Goal: Task Accomplishment & Management: Manage account settings

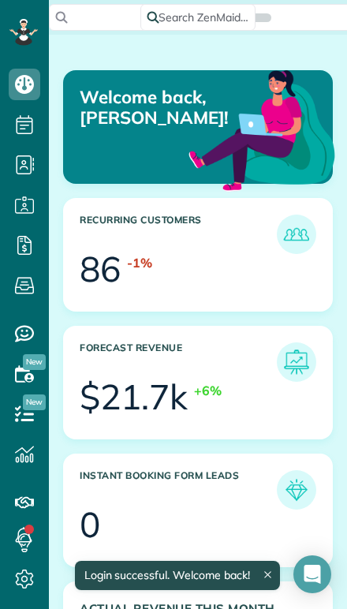
scroll to position [112, 253]
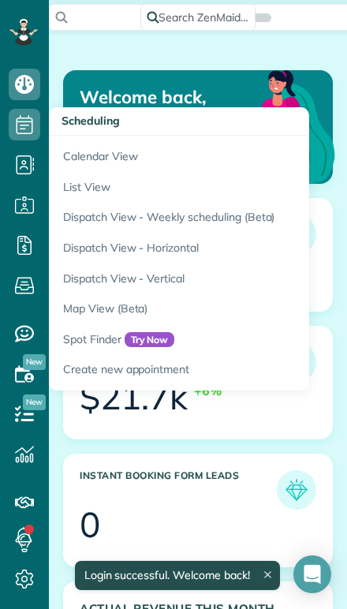
click at [68, 159] on link "Calendar View" at bounding box center [246, 154] width 395 height 36
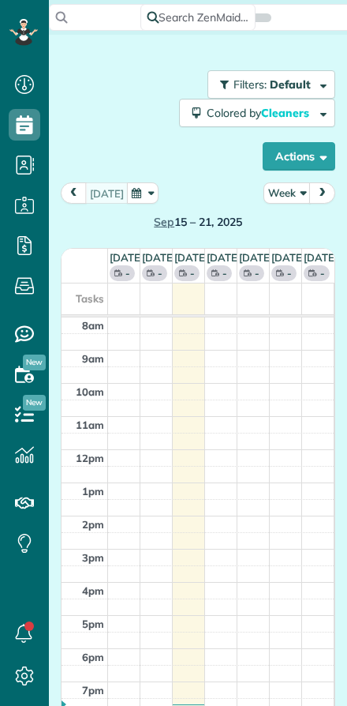
scroll to position [7, 7]
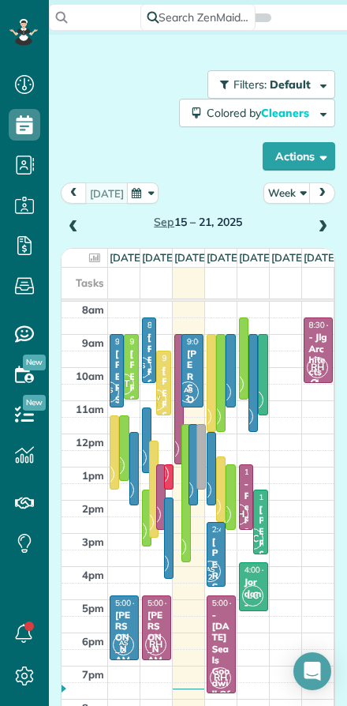
click at [315, 226] on span at bounding box center [322, 227] width 17 height 14
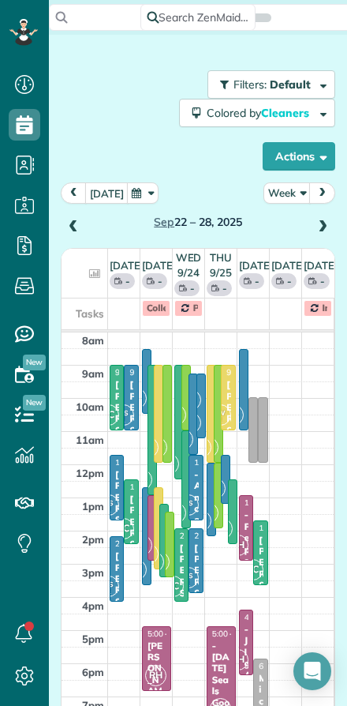
click at [282, 198] on button "Week" at bounding box center [287, 192] width 47 height 21
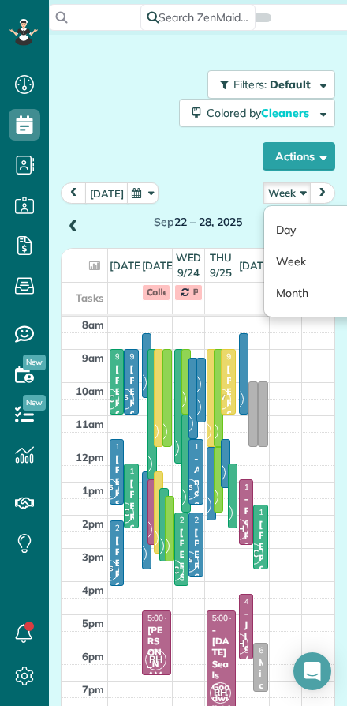
click at [70, 226] on span at bounding box center [73, 227] width 17 height 14
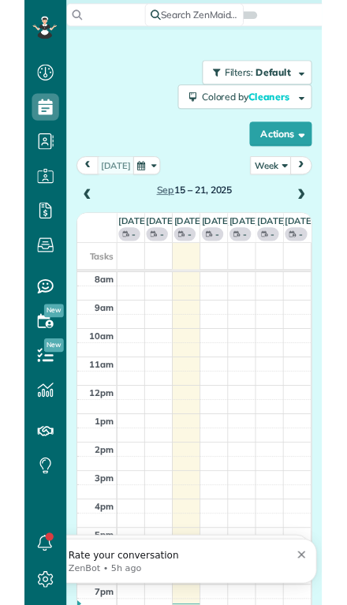
scroll to position [0, 0]
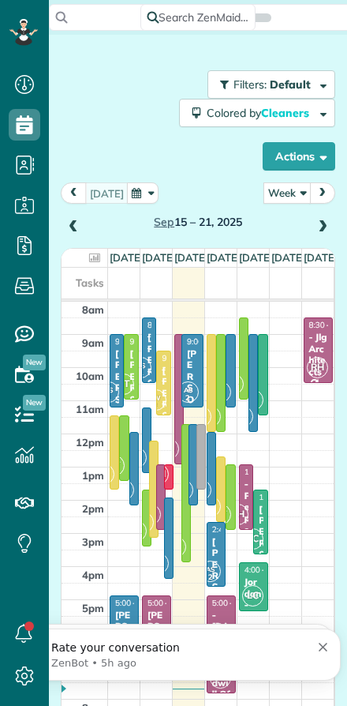
click at [282, 193] on button "Week" at bounding box center [287, 192] width 47 height 21
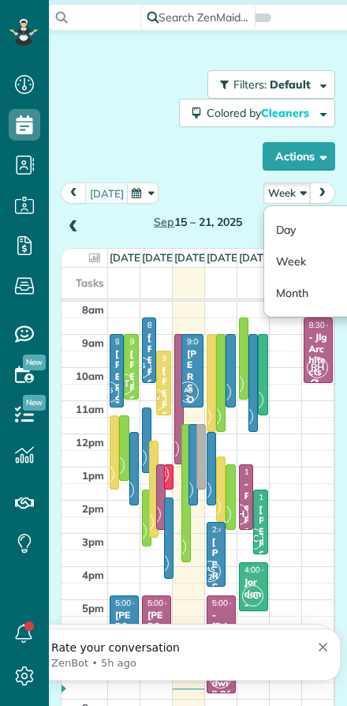
click at [286, 230] on link "Day" at bounding box center [326, 230] width 125 height 32
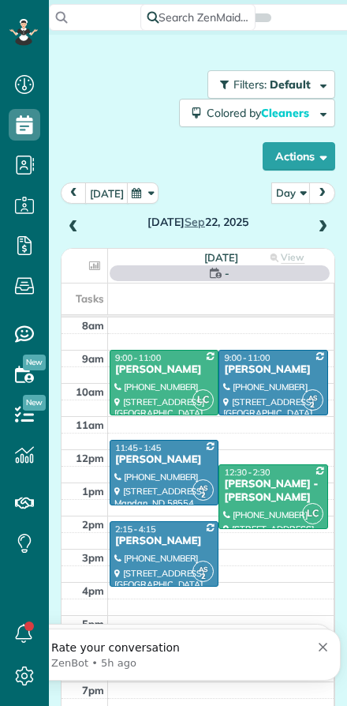
click at [92, 199] on button "[DATE]" at bounding box center [106, 192] width 43 height 21
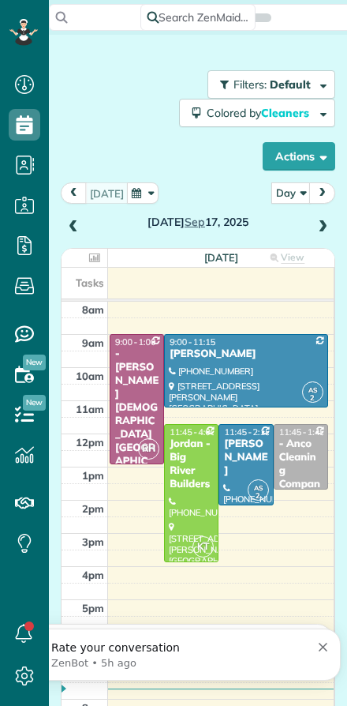
click at [314, 230] on span at bounding box center [322, 227] width 17 height 14
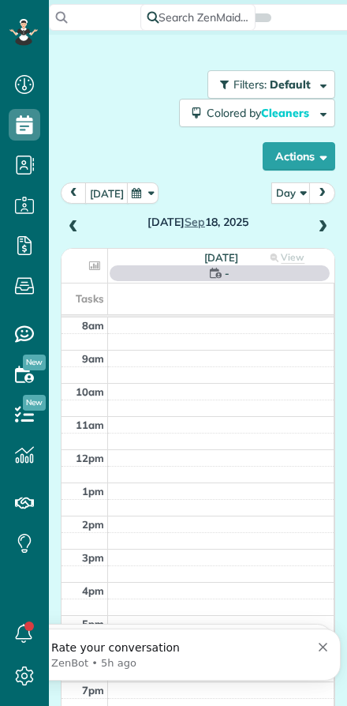
click at [324, 223] on span at bounding box center [322, 227] width 17 height 14
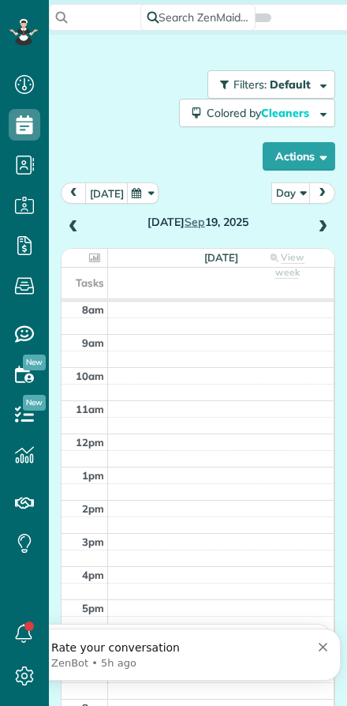
click at [139, 345] on td at bounding box center [221, 343] width 227 height 17
click at [80, 223] on span at bounding box center [73, 227] width 17 height 14
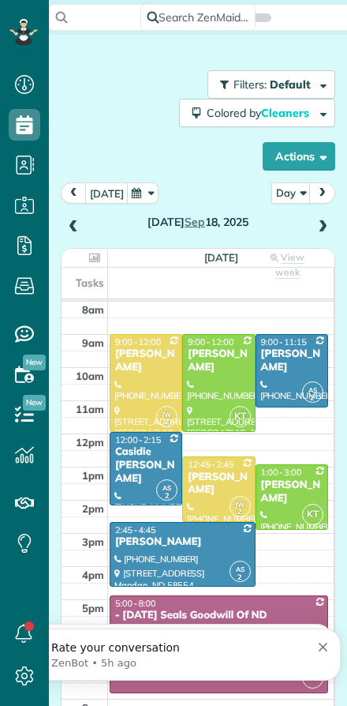
click at [323, 226] on span at bounding box center [322, 227] width 17 height 14
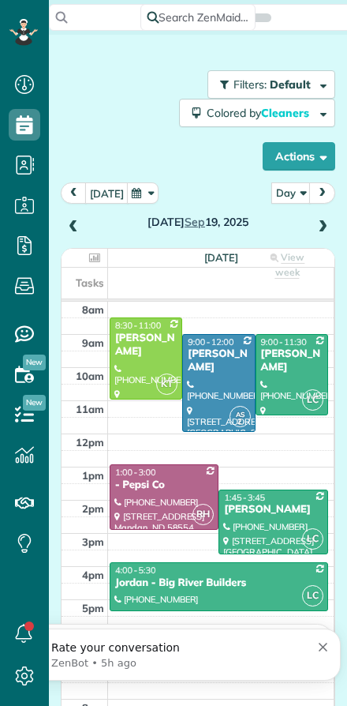
click at [290, 377] on div at bounding box center [292, 375] width 71 height 80
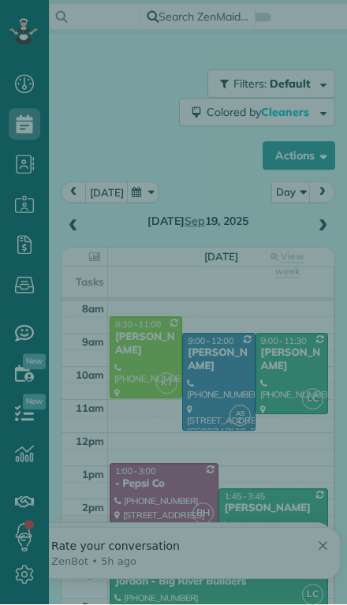
scroll to position [640, 49]
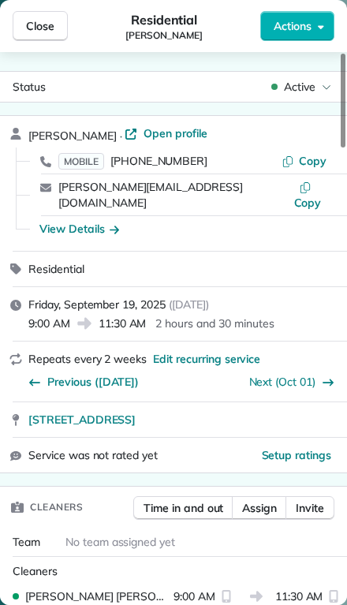
click at [253, 496] on button "Assign" at bounding box center [259, 508] width 55 height 24
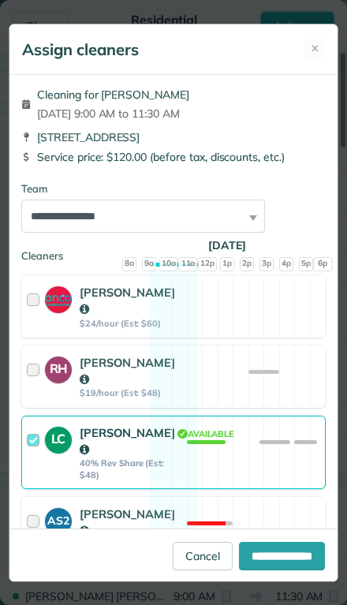
click at [58, 478] on div "LC" at bounding box center [62, 453] width 35 height 56
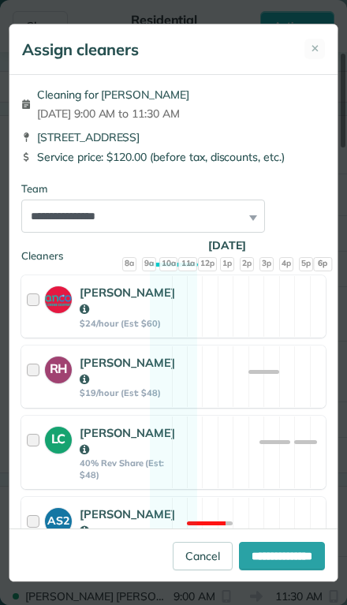
click at [256, 571] on input "**********" at bounding box center [282, 556] width 86 height 28
type input "**********"
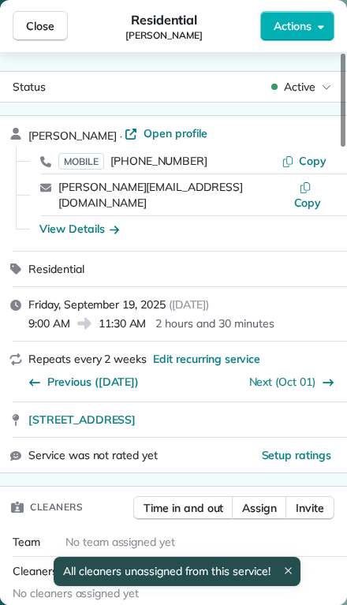
click at [31, 27] on span "Close" at bounding box center [40, 26] width 28 height 16
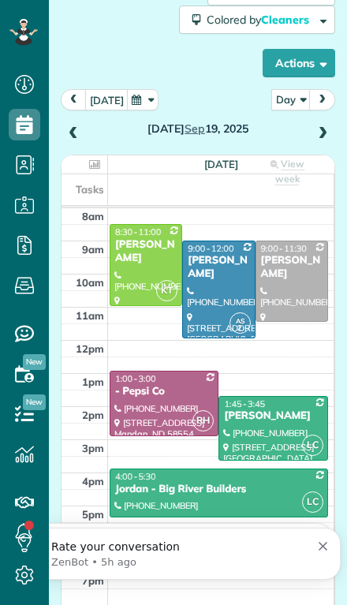
scroll to position [96, 0]
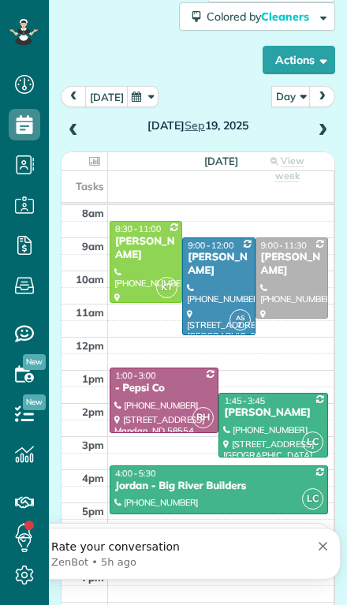
click at [130, 237] on div at bounding box center [145, 262] width 71 height 80
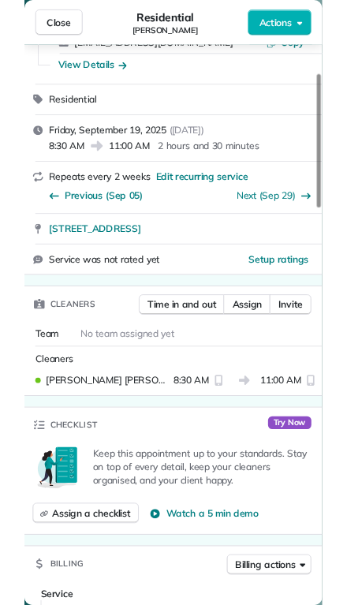
scroll to position [138, 0]
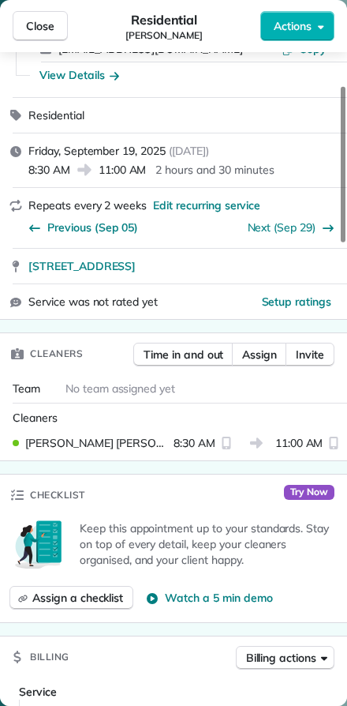
click at [39, 21] on span "Close" at bounding box center [40, 26] width 28 height 16
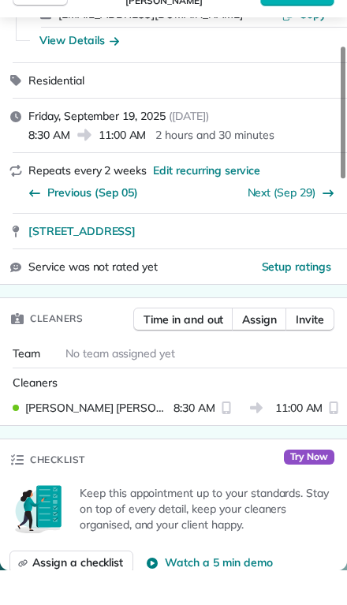
scroll to position [640, 49]
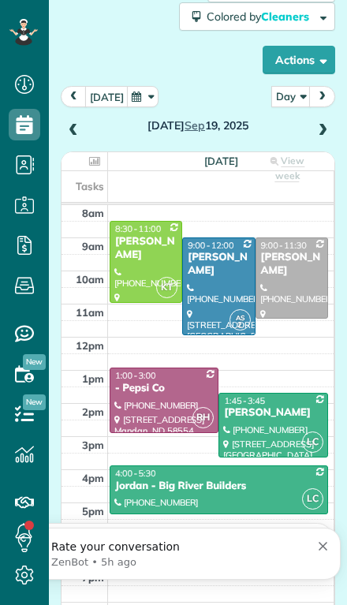
click at [144, 231] on div at bounding box center [145, 262] width 71 height 80
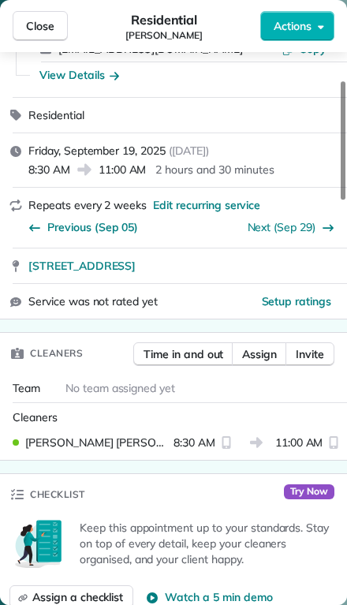
click at [258, 354] on span "Assign" at bounding box center [259, 354] width 35 height 16
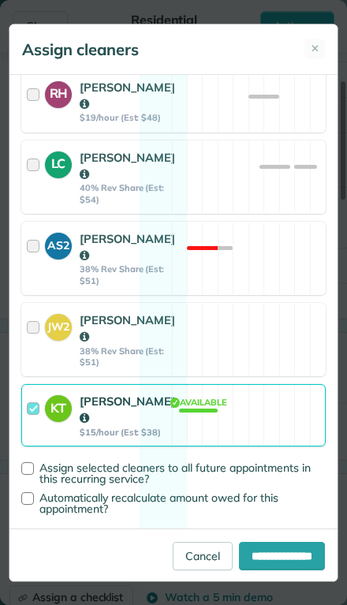
scroll to position [331, 0]
click at [49, 438] on div "KT" at bounding box center [62, 415] width 35 height 45
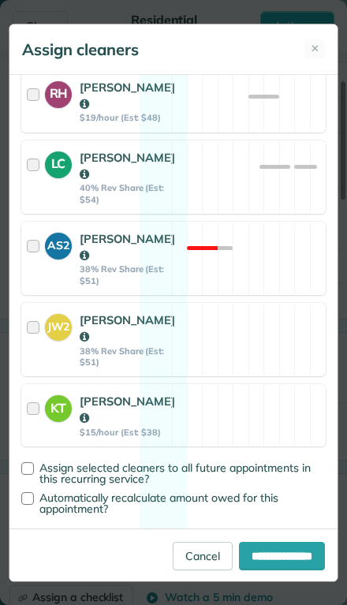
click at [261, 571] on input "**********" at bounding box center [282, 556] width 86 height 28
type input "**********"
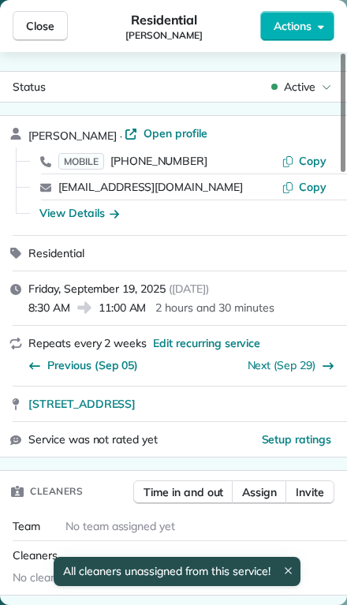
click at [34, 21] on span "Close" at bounding box center [40, 26] width 28 height 16
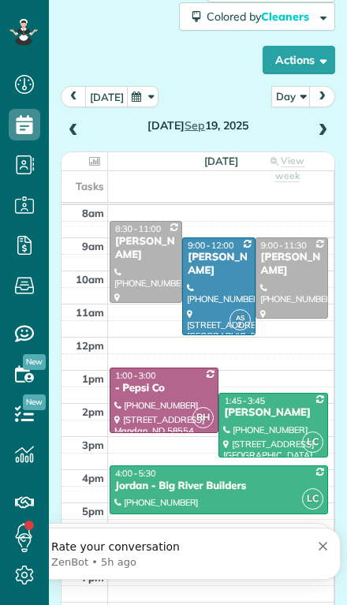
click at [134, 235] on div "[PERSON_NAME]" at bounding box center [145, 248] width 63 height 27
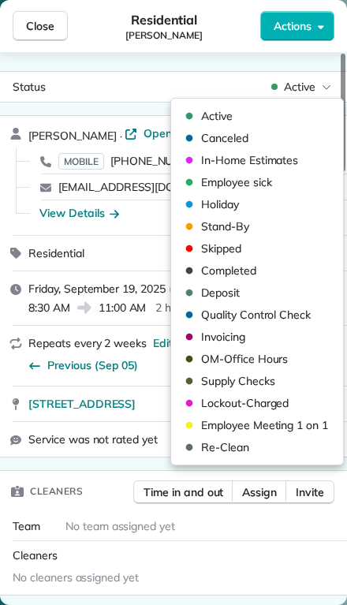
click at [202, 245] on span "Skipped" at bounding box center [221, 249] width 40 height 16
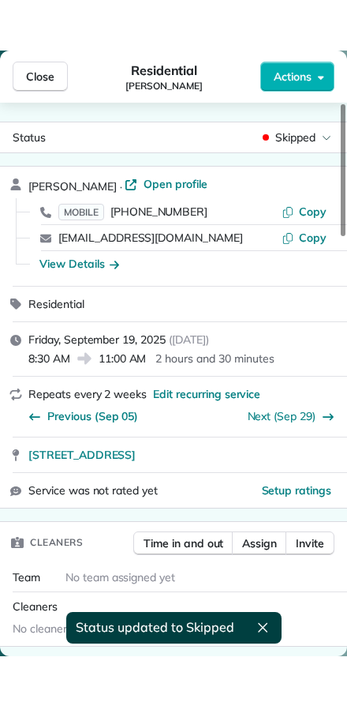
scroll to position [706, 49]
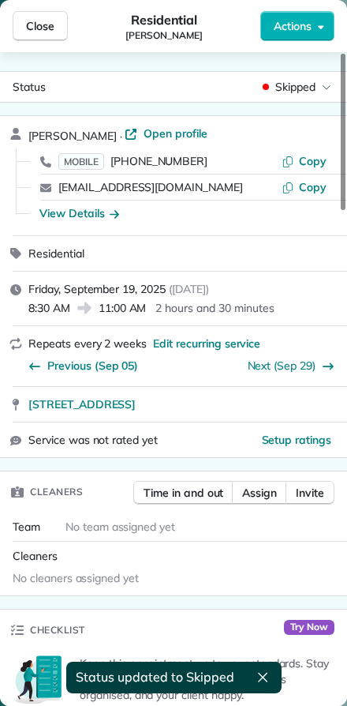
click at [31, 24] on span "Close" at bounding box center [40, 26] width 28 height 16
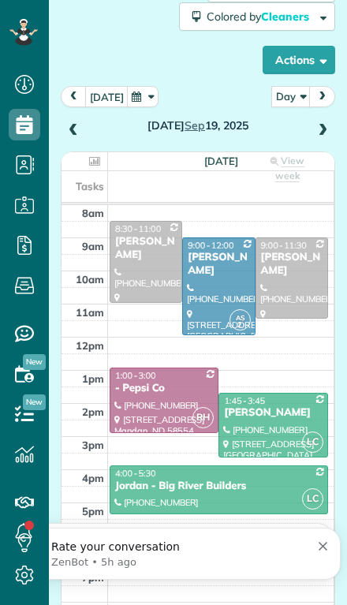
scroll to position [640, 49]
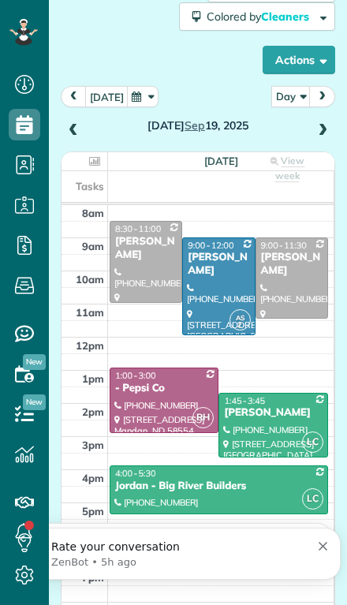
click at [70, 124] on span at bounding box center [73, 131] width 17 height 14
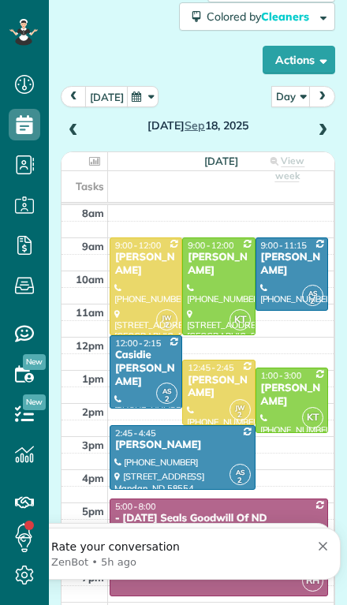
click at [71, 124] on span at bounding box center [73, 131] width 17 height 14
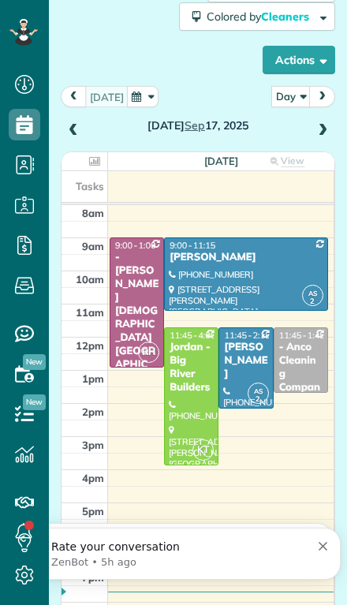
click at [183, 384] on div at bounding box center [191, 396] width 53 height 137
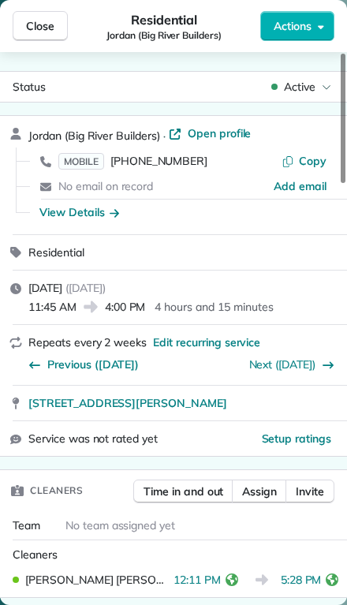
click at [35, 21] on span "Close" at bounding box center [40, 26] width 28 height 16
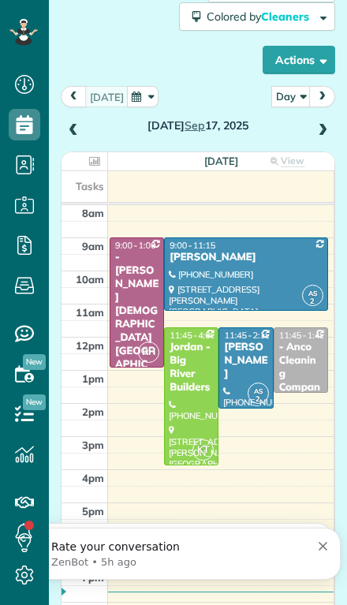
click at [178, 380] on div at bounding box center [191, 396] width 53 height 137
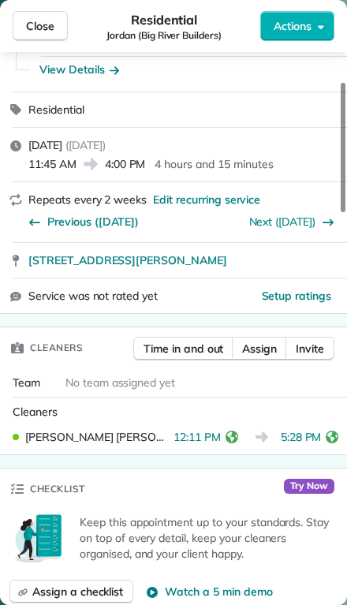
scroll to position [153, 0]
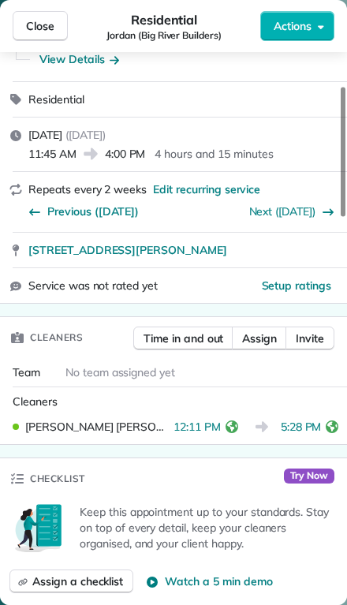
click at [39, 24] on span "Close" at bounding box center [40, 26] width 28 height 16
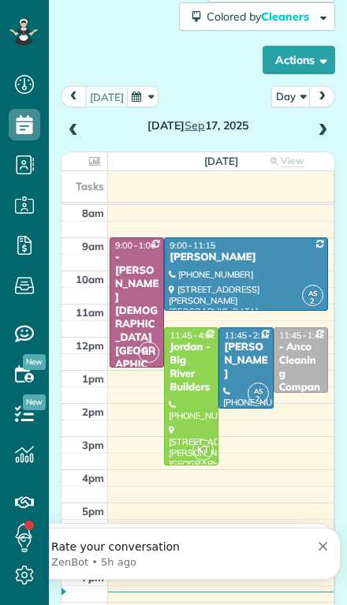
click at [328, 124] on span at bounding box center [322, 131] width 17 height 14
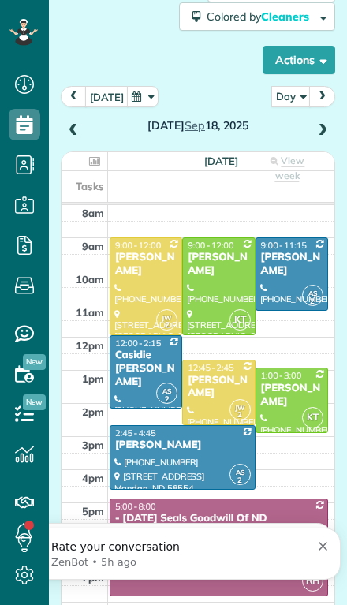
click at [331, 124] on span at bounding box center [322, 131] width 17 height 14
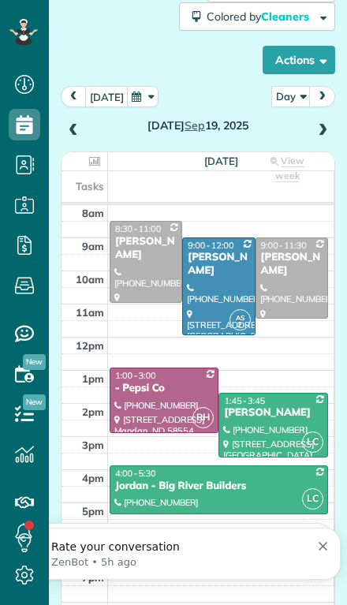
click at [327, 124] on span at bounding box center [322, 131] width 17 height 14
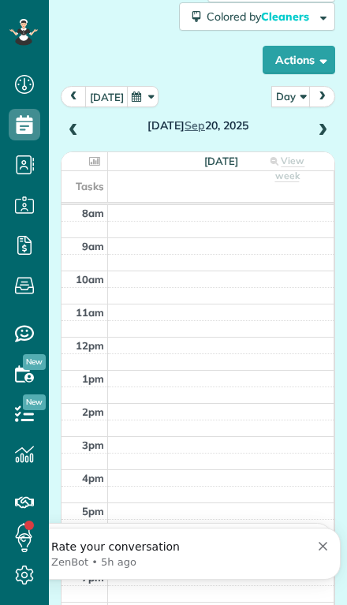
click at [329, 124] on span at bounding box center [322, 131] width 17 height 14
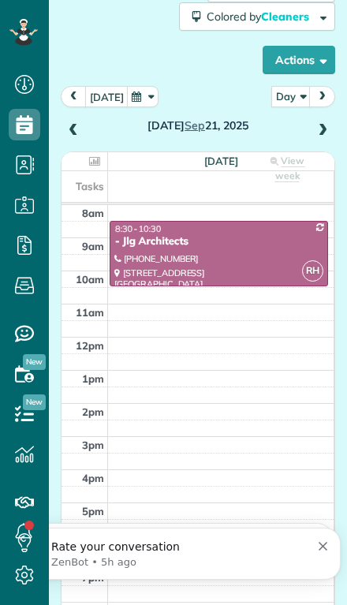
click at [329, 124] on span at bounding box center [322, 131] width 17 height 14
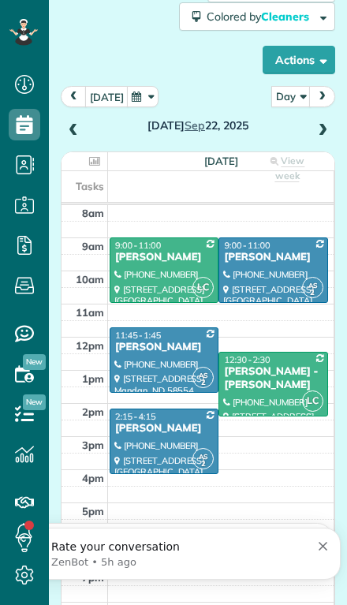
click at [334, 86] on div "[DATE]" at bounding box center [198, 113] width 275 height 55
click at [328, 124] on span at bounding box center [322, 131] width 17 height 14
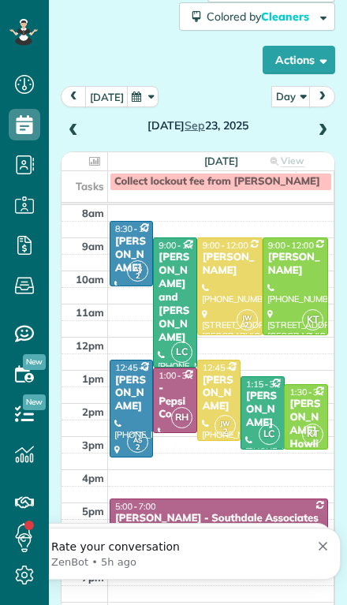
click at [330, 124] on span at bounding box center [322, 131] width 17 height 14
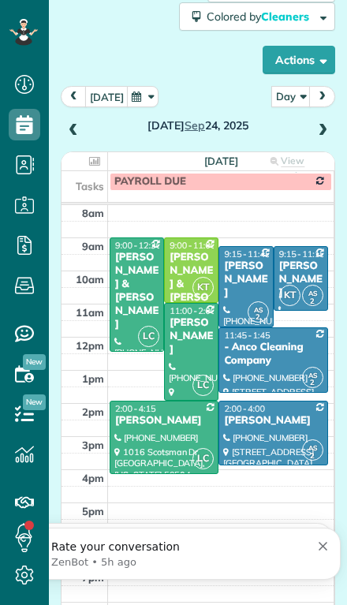
click at [331, 124] on span at bounding box center [322, 131] width 17 height 14
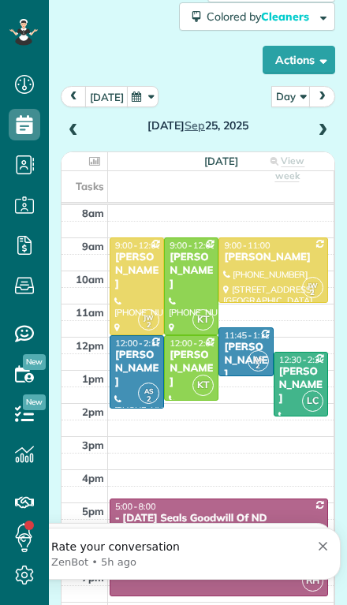
click at [72, 124] on span at bounding box center [73, 131] width 17 height 14
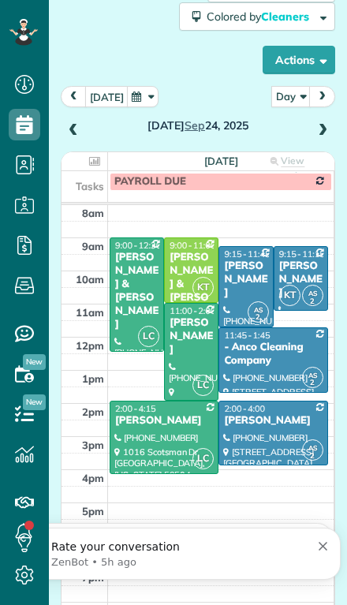
click at [73, 119] on span at bounding box center [73, 131] width 17 height 24
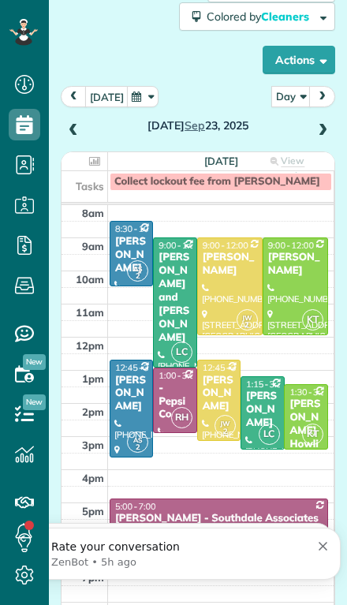
click at [71, 124] on span at bounding box center [73, 131] width 17 height 14
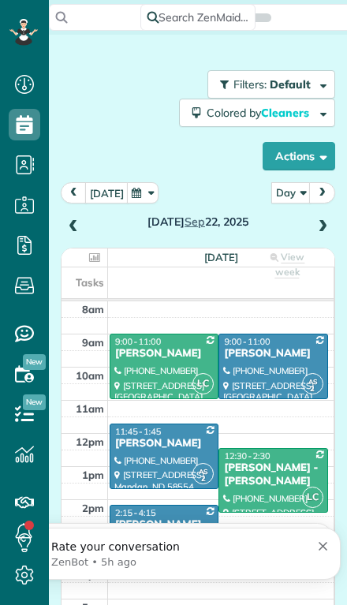
click at [76, 220] on span at bounding box center [73, 227] width 17 height 14
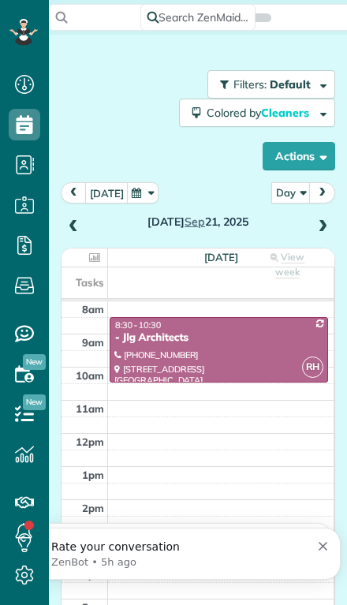
click at [79, 220] on span at bounding box center [73, 227] width 17 height 14
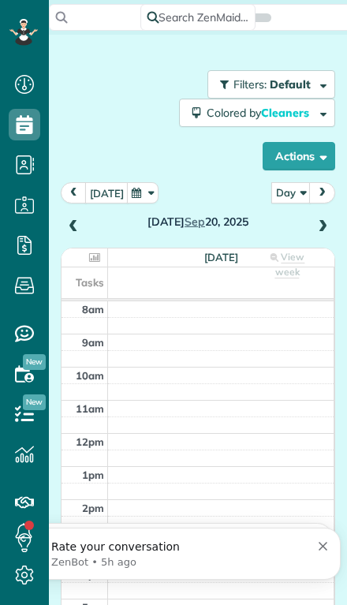
click at [79, 220] on span at bounding box center [73, 227] width 17 height 14
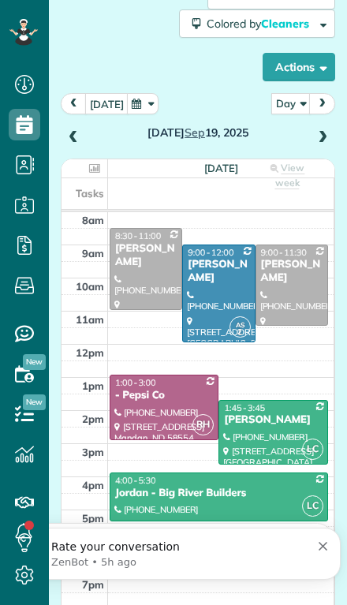
scroll to position [90, 0]
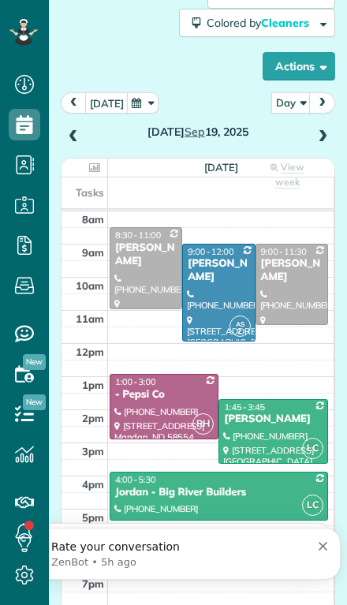
click at [89, 126] on h2 "[DATE]" at bounding box center [197, 132] width 219 height 12
click at [81, 130] on span at bounding box center [73, 137] width 17 height 14
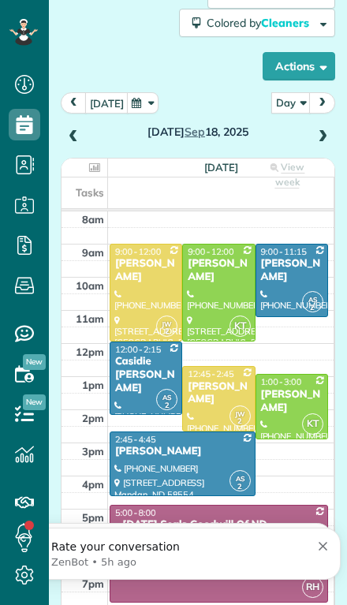
click at [332, 92] on div "[DATE]" at bounding box center [198, 119] width 275 height 55
click at [335, 95] on div "[DATE]" at bounding box center [198, 119] width 275 height 55
click at [332, 92] on div "[DATE]" at bounding box center [198, 119] width 275 height 55
click at [318, 130] on span at bounding box center [322, 137] width 17 height 14
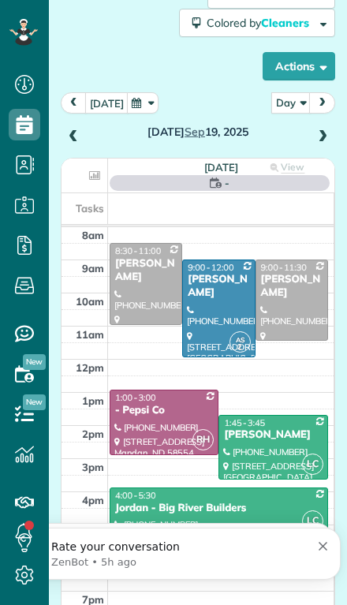
click at [320, 130] on span at bounding box center [322, 137] width 17 height 14
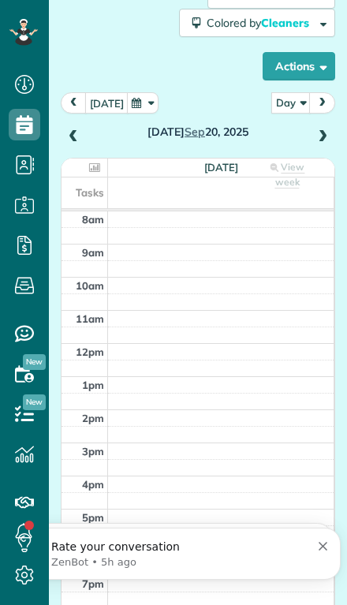
click at [318, 130] on span at bounding box center [322, 137] width 17 height 14
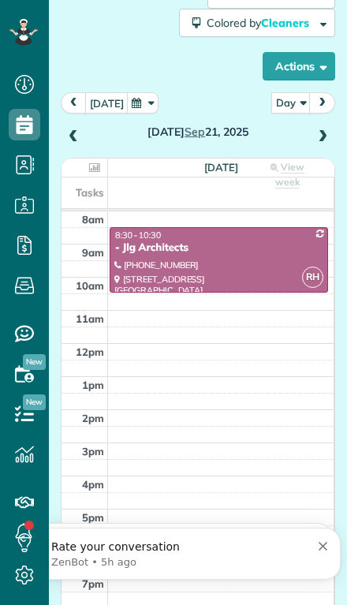
click at [325, 130] on span at bounding box center [322, 137] width 17 height 14
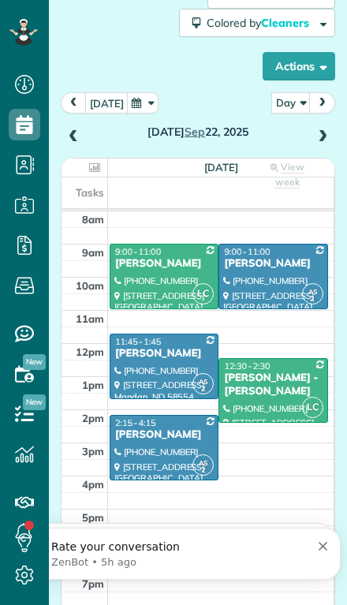
click at [326, 130] on span at bounding box center [322, 137] width 17 height 14
